Goal: Find specific page/section: Find specific page/section

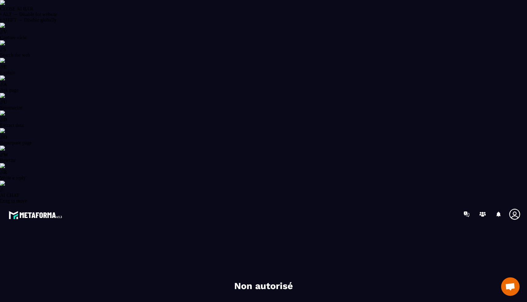
select select "******"
click at [237, 231] on div "Non autorisé" at bounding box center [263, 275] width 308 height 88
click at [247, 280] on h2 "Non autorisé" at bounding box center [263, 286] width 185 height 12
click at [92, 231] on section "Non autorisé" at bounding box center [263, 275] width 514 height 88
